Goal: Task Accomplishment & Management: Manage account settings

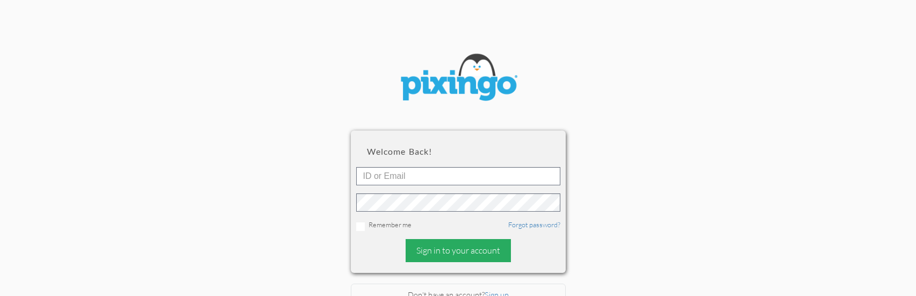
scroll to position [73, 0]
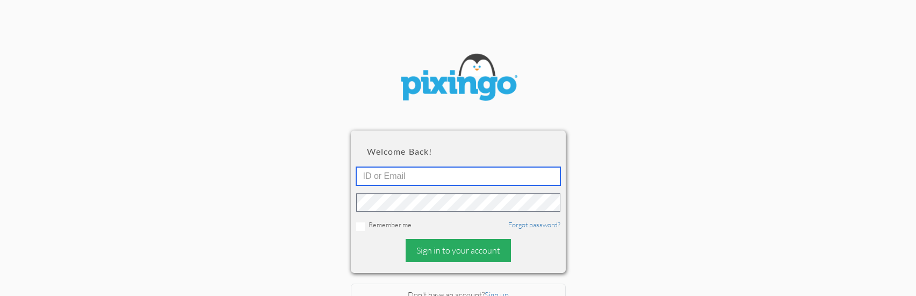
type input "[EMAIL_ADDRESS][DOMAIN_NAME]"
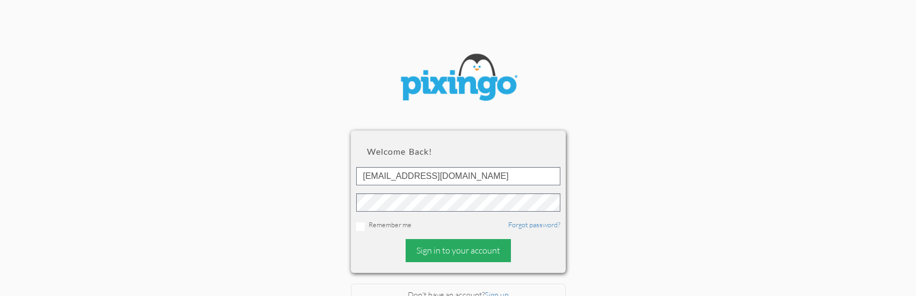
click at [477, 251] on div "Sign in to your account" at bounding box center [458, 250] width 105 height 23
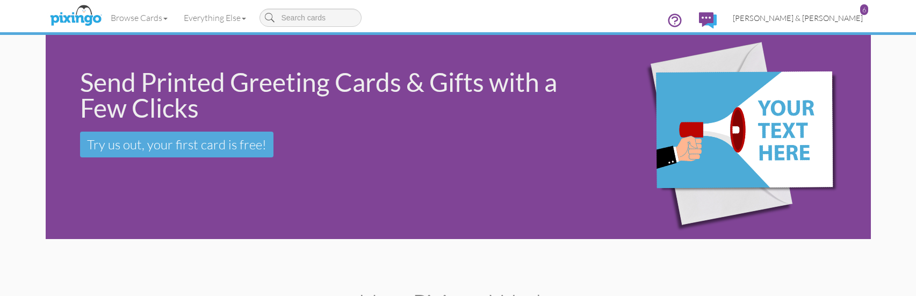
click at [855, 21] on span "[PERSON_NAME] & [PERSON_NAME]" at bounding box center [798, 17] width 130 height 9
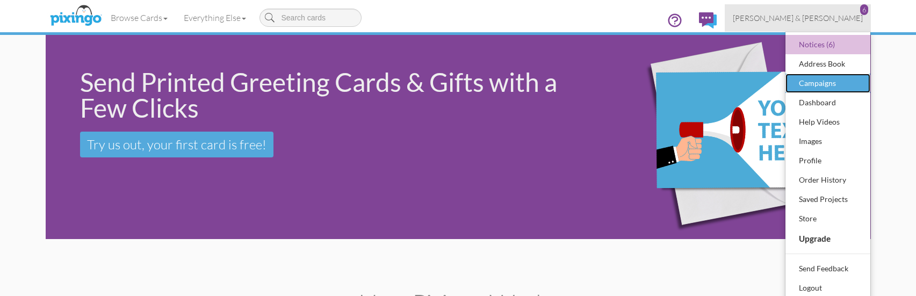
click at [819, 90] on div "Campaigns" at bounding box center [827, 83] width 63 height 16
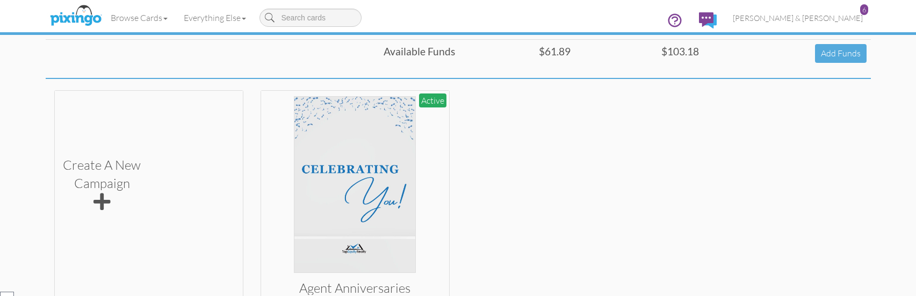
scroll to position [215, 0]
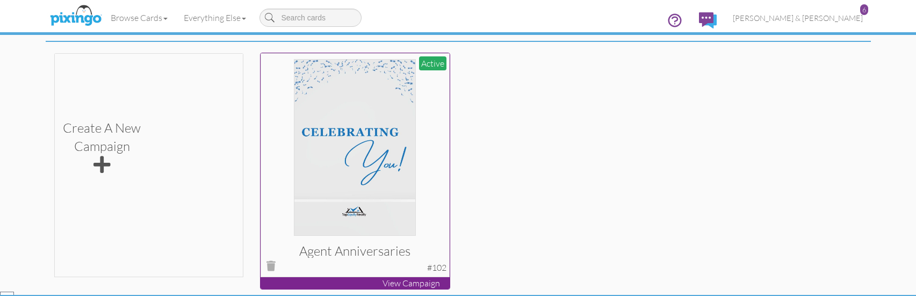
click at [415, 279] on p "View Campaign" at bounding box center [355, 283] width 189 height 12
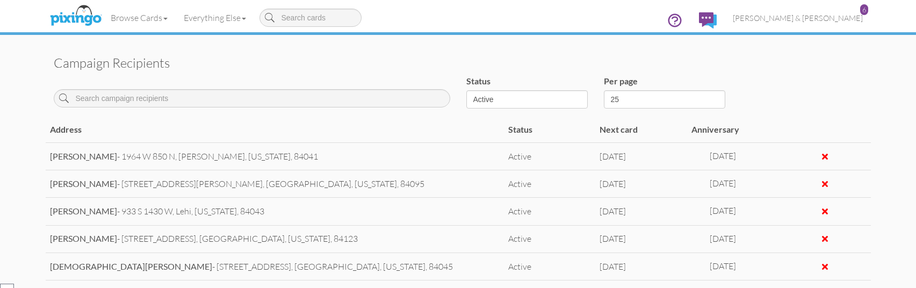
scroll to position [485, 0]
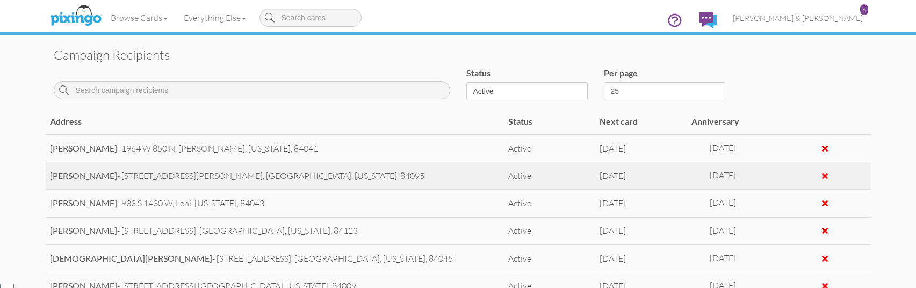
click at [822, 176] on div at bounding box center [825, 175] width 6 height 9
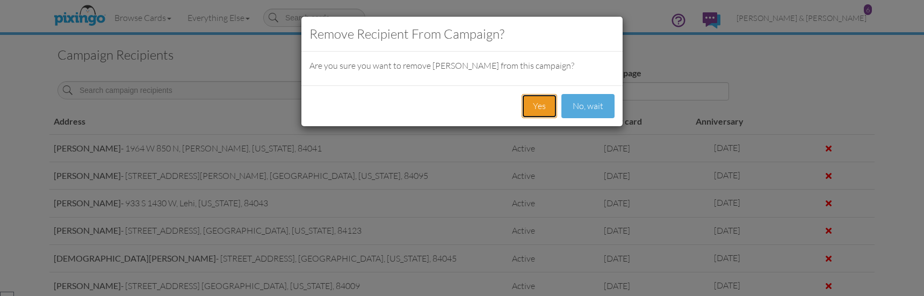
click at [542, 115] on button "Yes" at bounding box center [539, 106] width 35 height 24
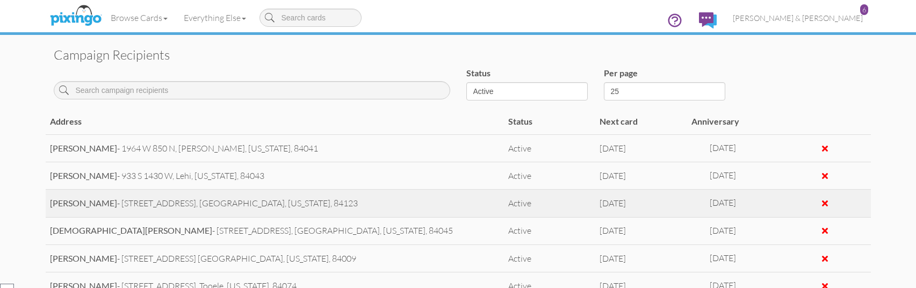
click at [827, 202] on div at bounding box center [825, 203] width 6 height 9
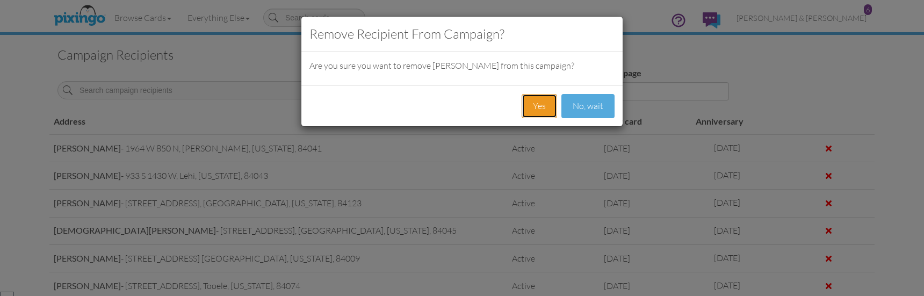
click at [545, 113] on button "Yes" at bounding box center [539, 106] width 35 height 24
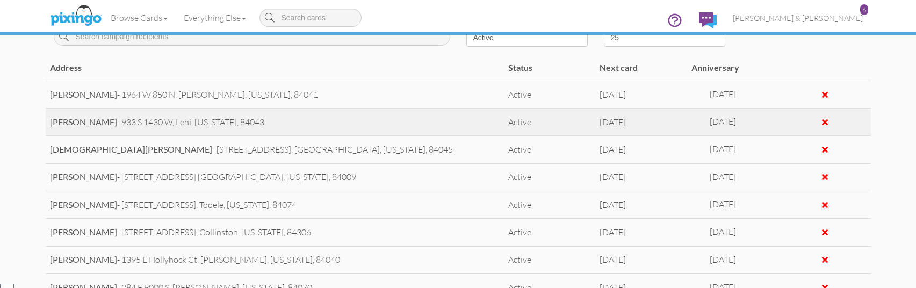
scroll to position [539, 0]
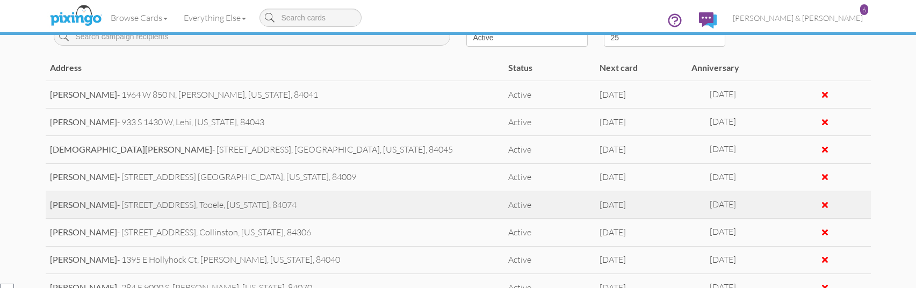
click at [823, 204] on div at bounding box center [825, 204] width 6 height 9
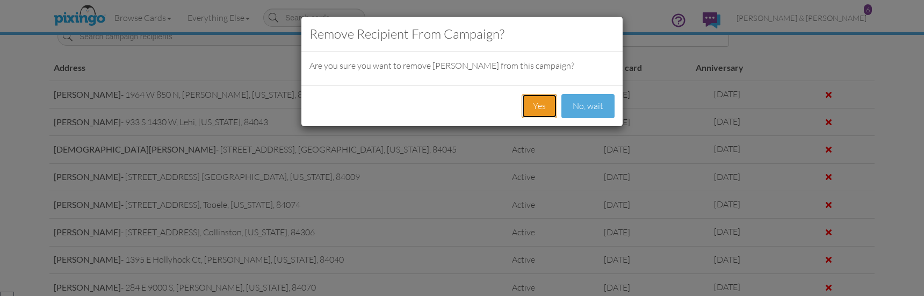
click at [542, 105] on button "Yes" at bounding box center [539, 106] width 35 height 24
